Goal: Find specific page/section: Find specific page/section

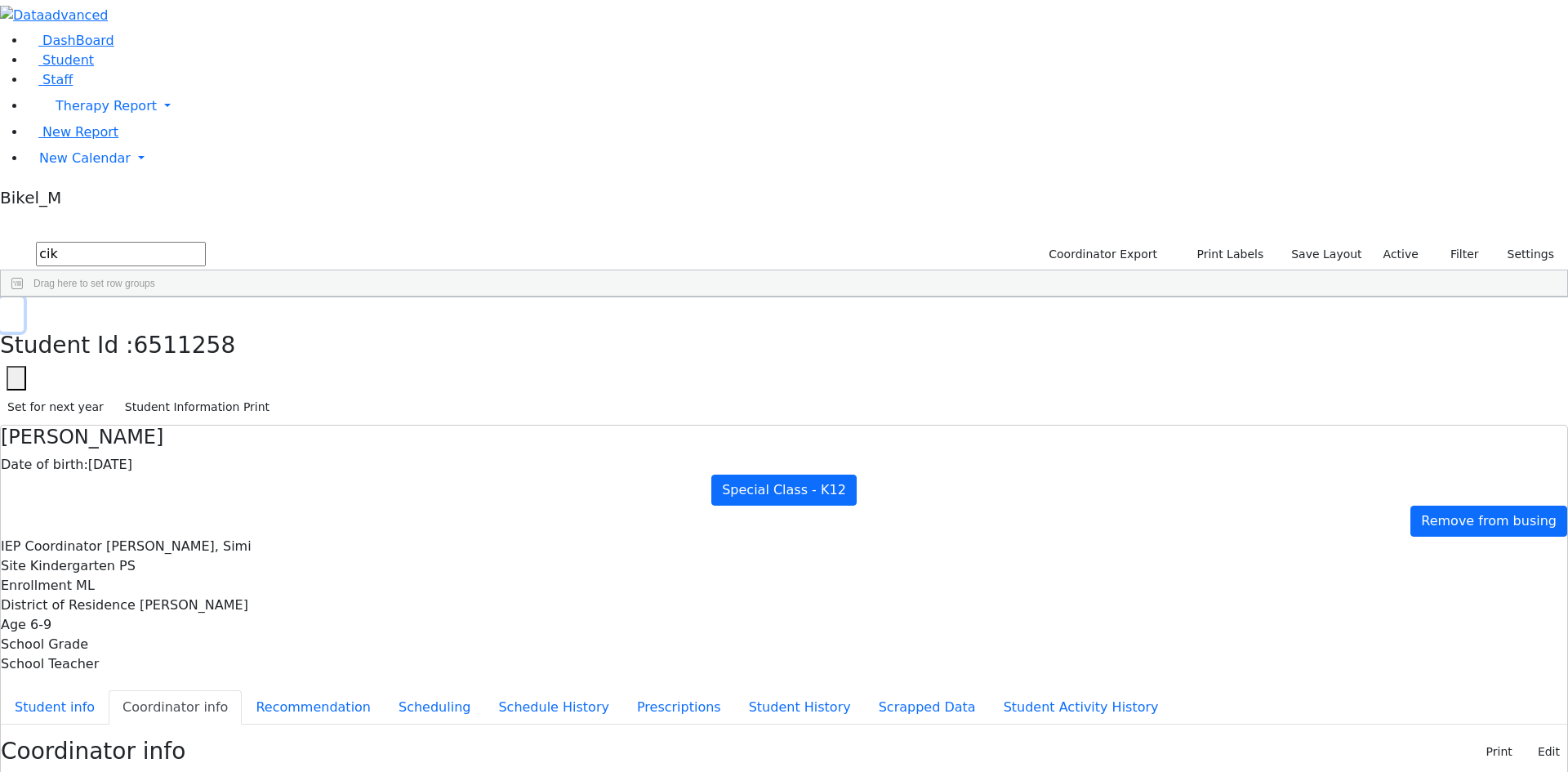
drag, startPoint x: 322, startPoint y: 23, endPoint x: 297, endPoint y: 39, distance: 29.7
click at [23, 297] on button "button" at bounding box center [12, 314] width 23 height 34
drag, startPoint x: 258, startPoint y: 70, endPoint x: 211, endPoint y: 75, distance: 47.3
click at [206, 239] on form "cik" at bounding box center [102, 254] width 206 height 31
click at [206, 241] on input "[PERSON_NAME]" at bounding box center [120, 253] width 170 height 24
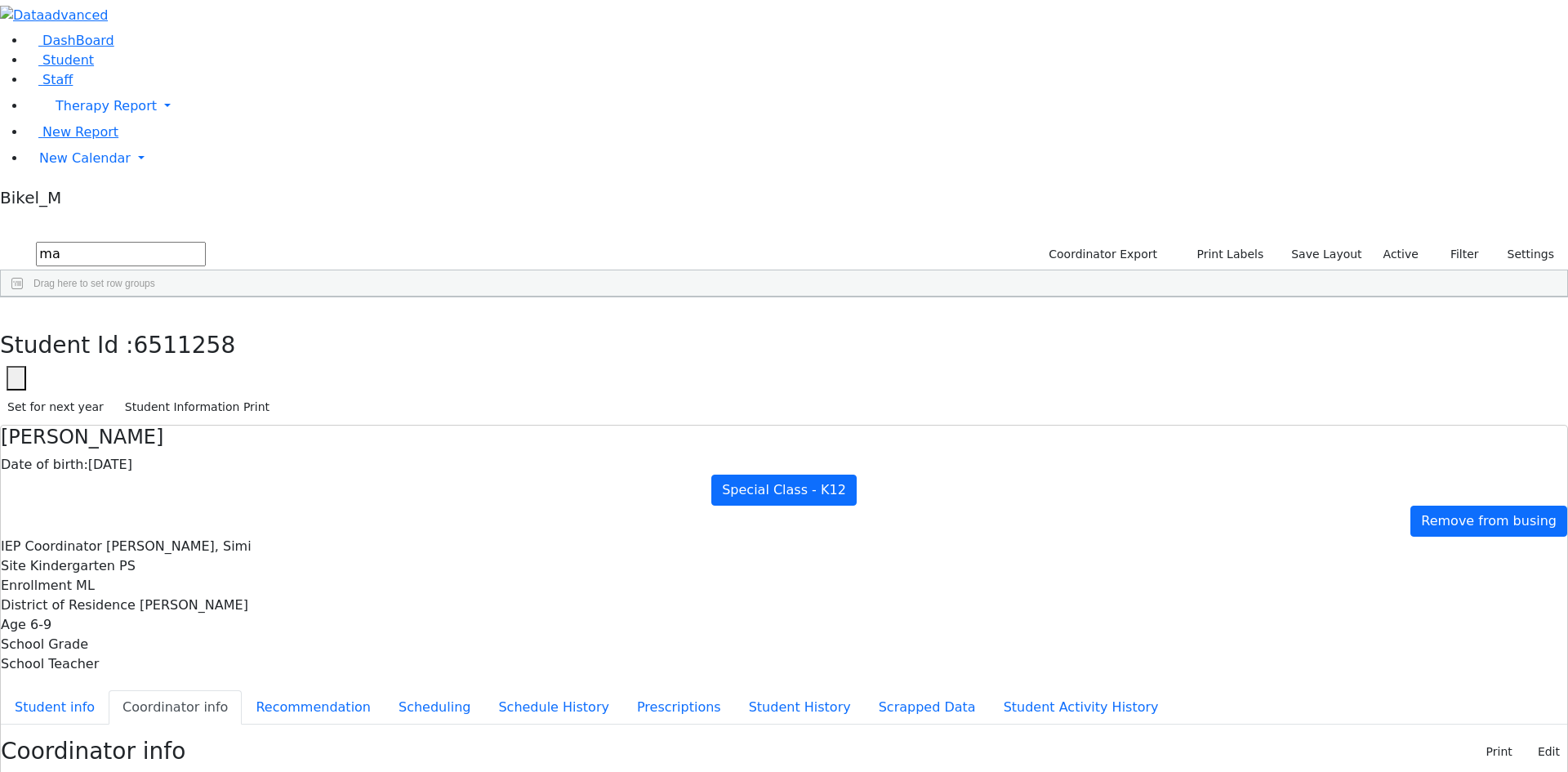
type input "m"
type input "mende"
click at [312, 369] on div "Mendel" at bounding box center [260, 380] width 103 height 22
click at [109, 690] on button "Student info" at bounding box center [55, 707] width 108 height 34
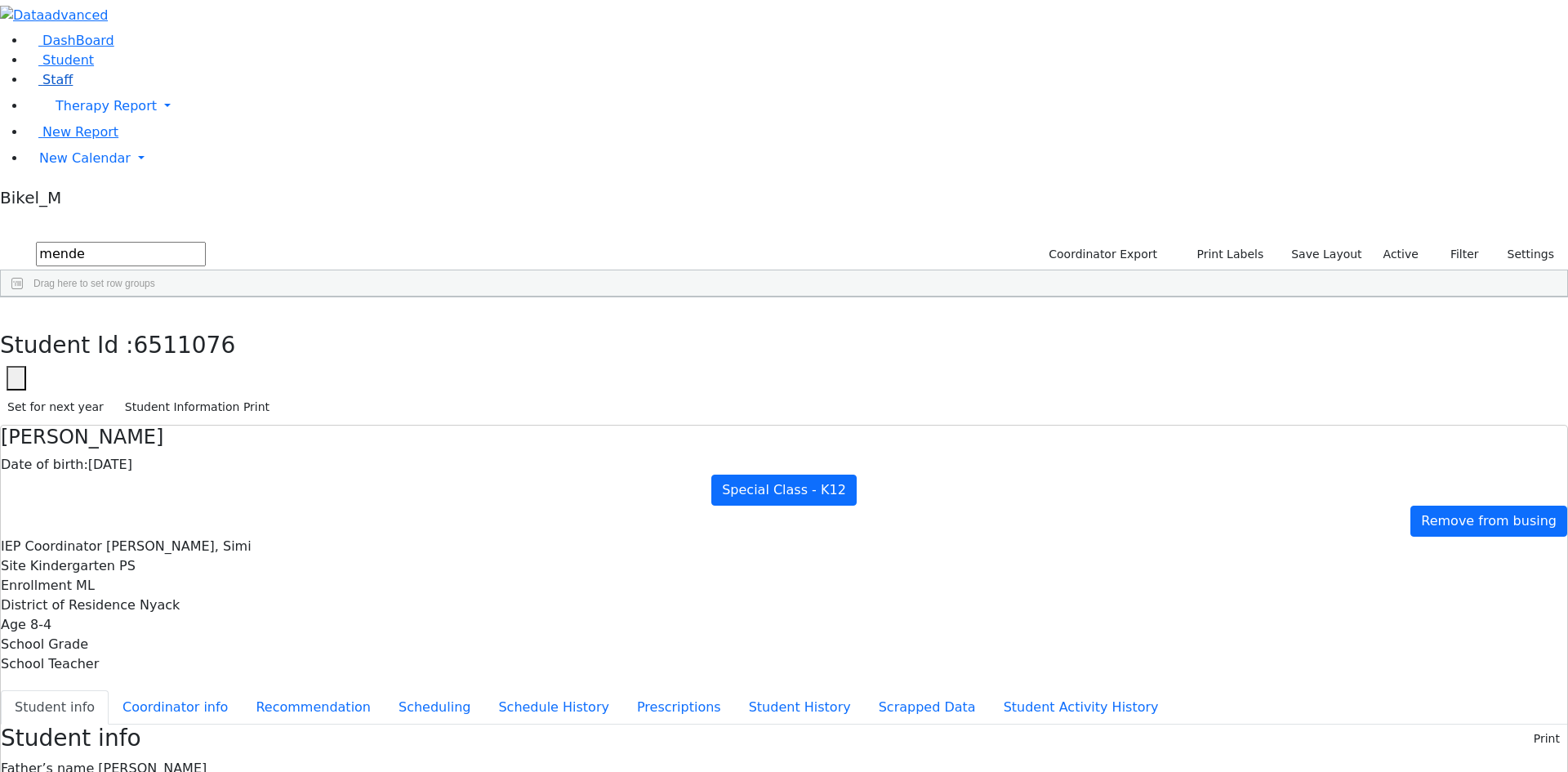
click at [73, 87] on link "Staff" at bounding box center [49, 79] width 47 height 15
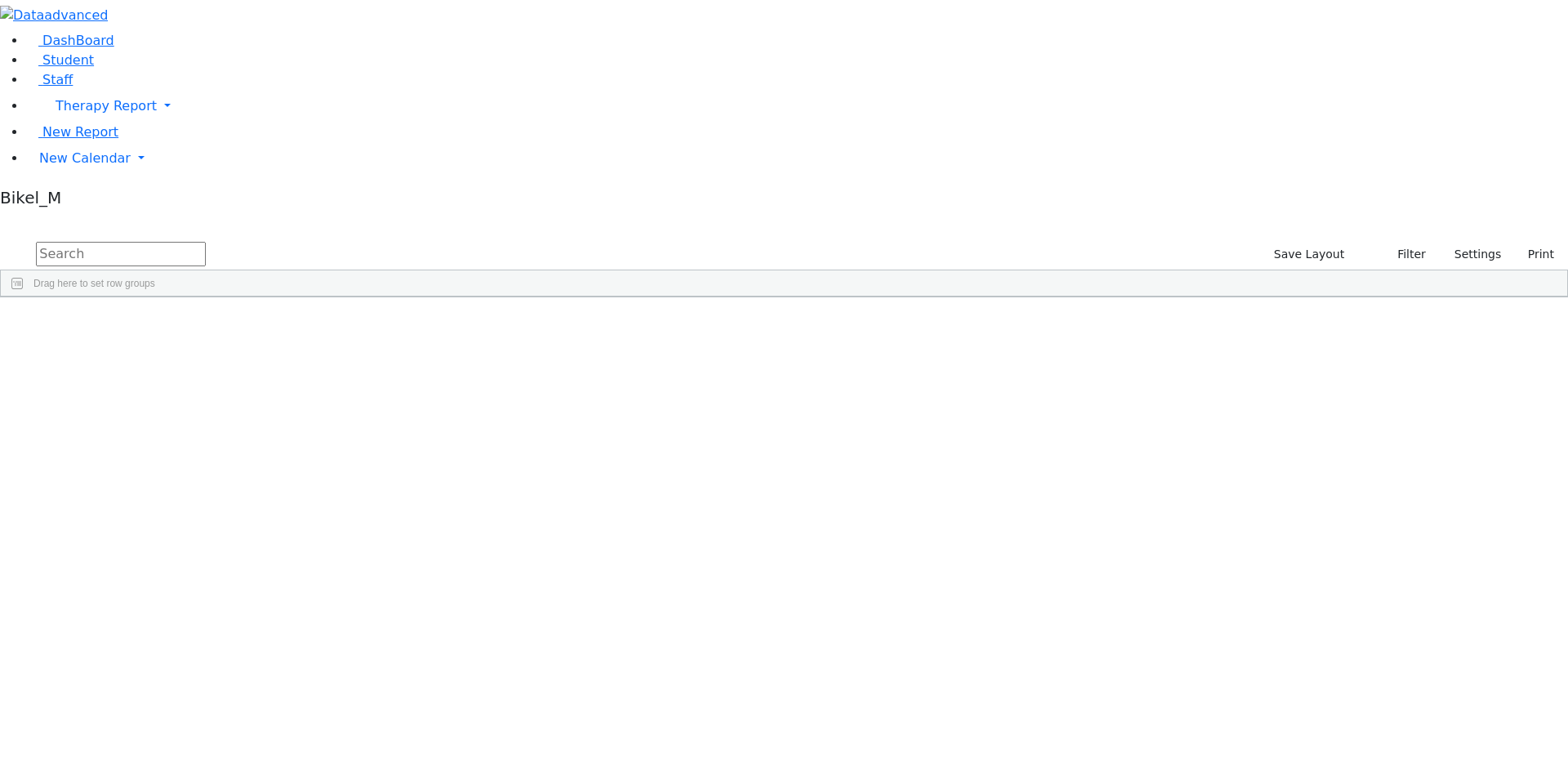
click at [206, 241] on input "text" at bounding box center [120, 253] width 170 height 24
type input "Sushi"
click at [189, 323] on div "[PERSON_NAME]" at bounding box center [140, 334] width 96 height 22
